Goal: Check status: Check status

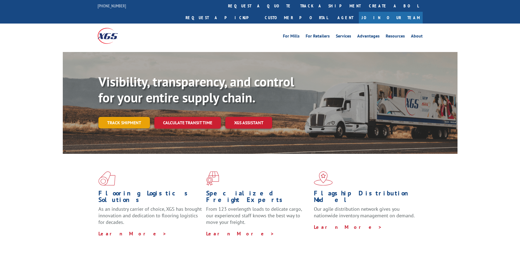
click at [137, 117] on link "Track shipment" at bounding box center [124, 123] width 52 height 12
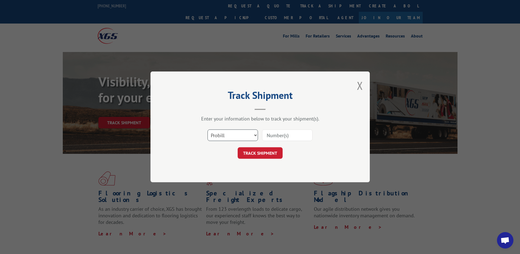
drag, startPoint x: 254, startPoint y: 135, endPoint x: 252, endPoint y: 141, distance: 6.4
click at [254, 136] on select "Select category... Probill BOL PO" at bounding box center [233, 136] width 50 height 12
select select "po"
click at [208, 130] on select "Select category... Probill BOL PO" at bounding box center [233, 136] width 50 height 12
click at [280, 134] on input at bounding box center [287, 136] width 50 height 12
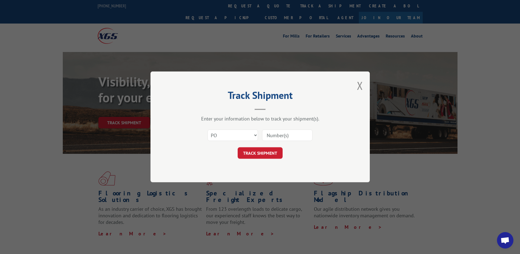
paste input "15534466"
type input "15534466"
click at [265, 157] on button "TRACK SHIPMENT" at bounding box center [260, 154] width 45 height 12
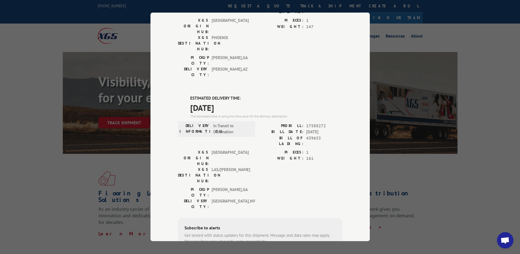
scroll to position [107, 0]
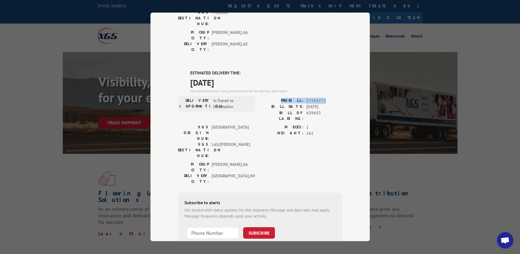
drag, startPoint x: 323, startPoint y: 69, endPoint x: 285, endPoint y: 69, distance: 38.1
click at [285, 98] on div "PROBILL: 17588272" at bounding box center [301, 101] width 82 height 6
drag, startPoint x: 285, startPoint y: 69, endPoint x: 291, endPoint y: 69, distance: 6.3
copy div "PROBILL: 17588272"
